Goal: Navigation & Orientation: Go to known website

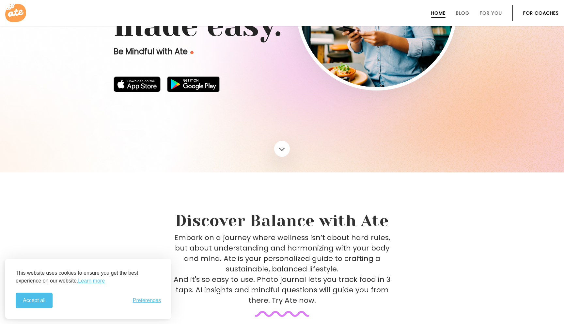
click at [311, 121] on div at bounding box center [282, 17] width 564 height 311
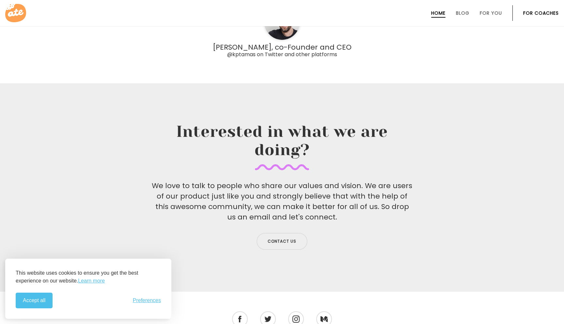
scroll to position [2137, 0]
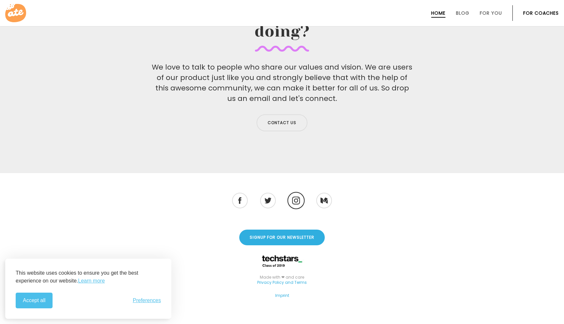
click at [293, 196] on img at bounding box center [296, 200] width 8 height 8
click at [244, 191] on li at bounding box center [239, 199] width 17 height 17
click at [263, 191] on li at bounding box center [267, 199] width 17 height 17
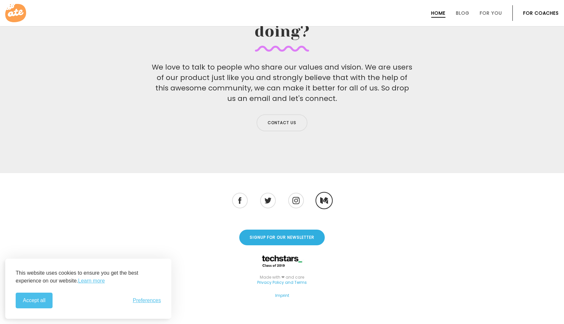
click at [329, 191] on li at bounding box center [323, 199] width 17 height 17
click at [328, 191] on li at bounding box center [323, 199] width 17 height 17
click at [300, 191] on li at bounding box center [295, 199] width 17 height 17
click at [142, 305] on div "Accept all Reject non-essential Preferences" at bounding box center [88, 300] width 145 height 16
click at [142, 304] on div "Accept all Reject non-essential Preferences" at bounding box center [88, 300] width 145 height 16
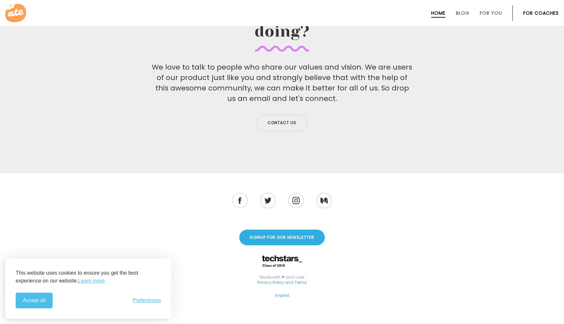
click at [147, 294] on div "Accept all Reject non-essential Preferences" at bounding box center [88, 300] width 145 height 16
click at [147, 296] on div "Accept all Reject non-essential Preferences" at bounding box center [88, 300] width 145 height 16
click at [147, 298] on span "Preferences" at bounding box center [147, 300] width 28 height 6
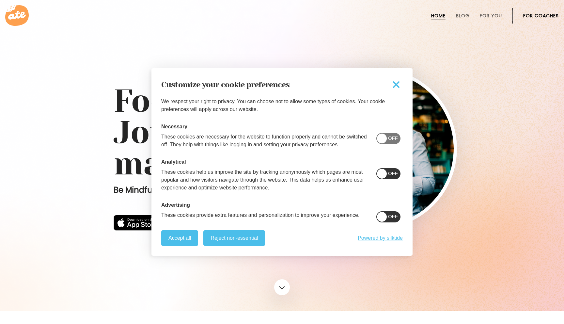
click at [387, 171] on span at bounding box center [382, 174] width 10 height 10
click at [387, 212] on span at bounding box center [388, 216] width 24 height 11
click at [258, 240] on button "Reject non-essential" at bounding box center [234, 238] width 62 height 16
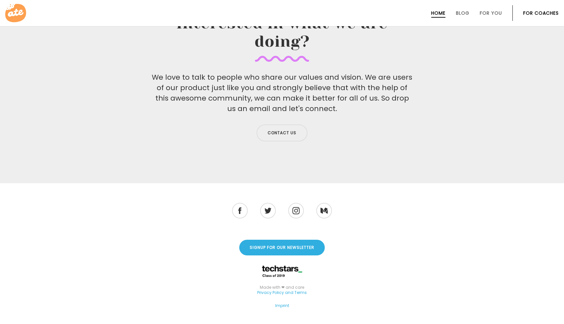
scroll to position [2137, 0]
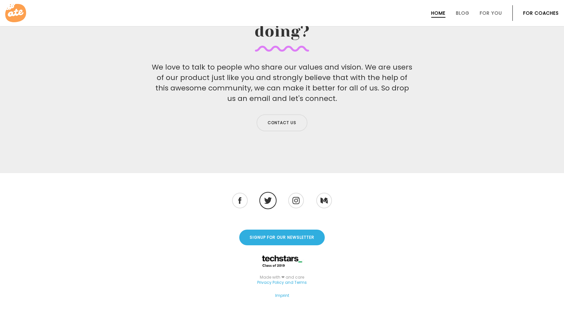
click at [268, 197] on img at bounding box center [268, 200] width 8 height 7
click at [236, 191] on li at bounding box center [239, 199] width 17 height 17
click at [244, 194] on li at bounding box center [239, 199] width 17 height 17
click at [242, 191] on li at bounding box center [239, 199] width 17 height 17
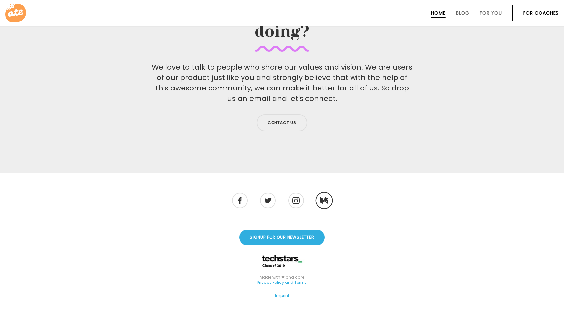
click at [324, 191] on li at bounding box center [323, 199] width 17 height 17
click at [262, 192] on li at bounding box center [267, 199] width 17 height 17
click at [295, 192] on li at bounding box center [295, 199] width 17 height 17
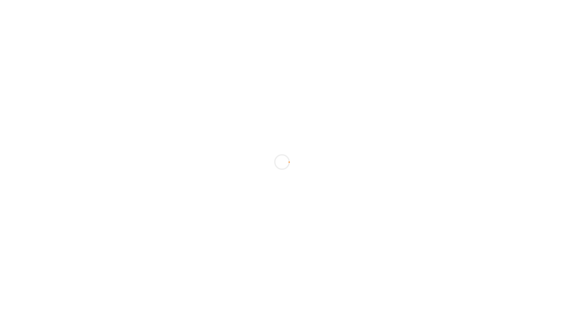
scroll to position [2137, 0]
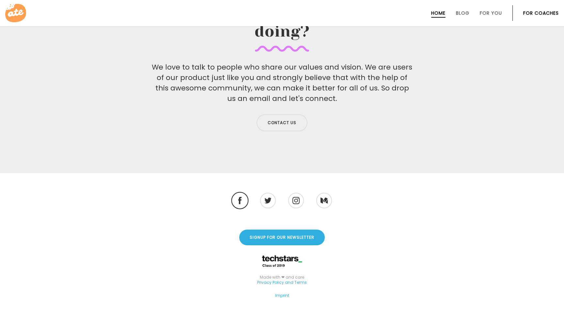
click at [238, 197] on img at bounding box center [240, 200] width 4 height 7
